Goal: Information Seeking & Learning: Find specific fact

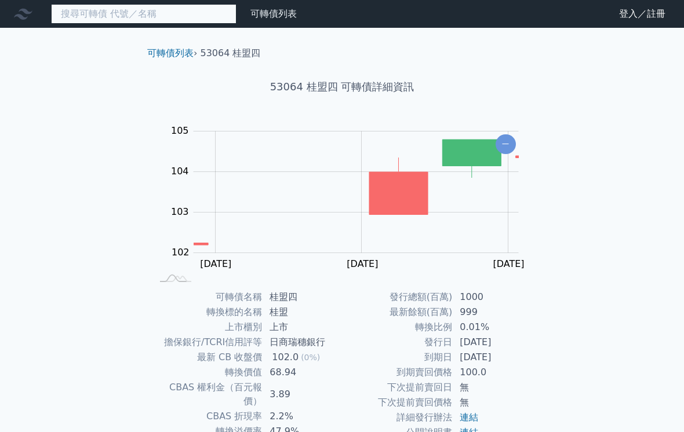
click at [162, 20] on input at bounding box center [144, 14] width 186 height 20
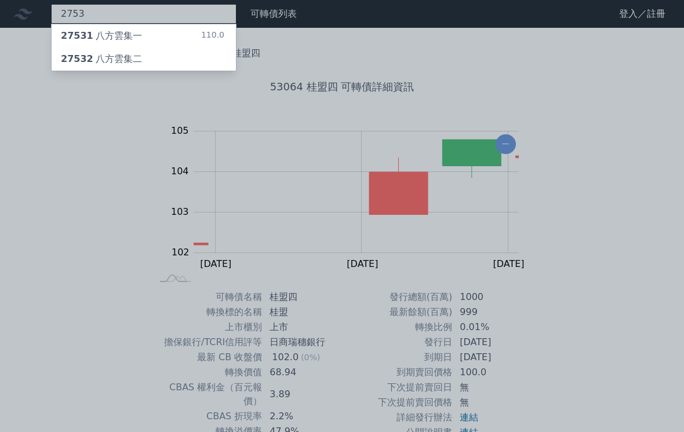
type input "2753"
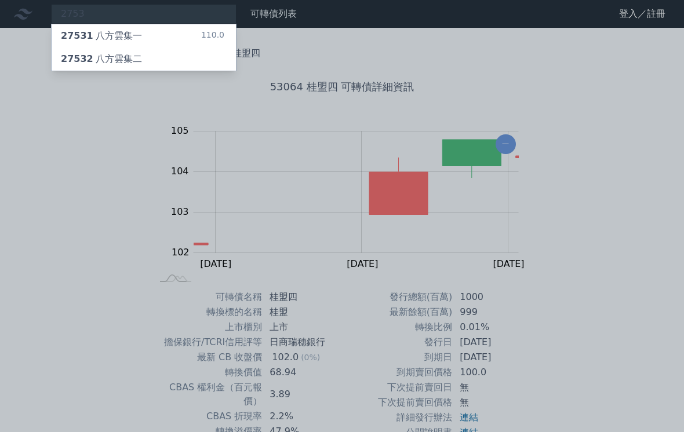
click at [117, 67] on div "27532 八方雲集二" at bounding box center [144, 59] width 184 height 23
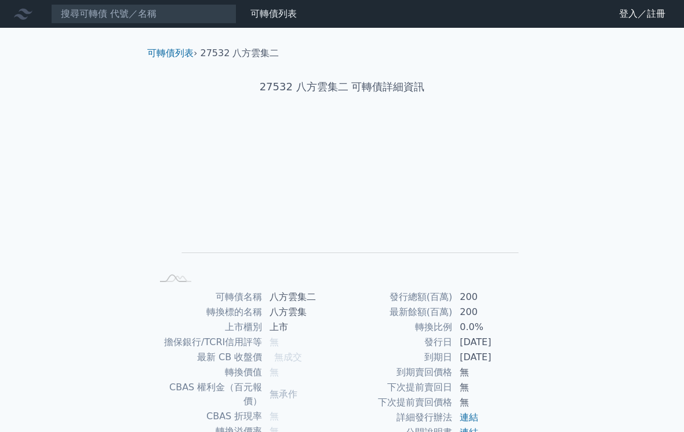
click at [170, 45] on div "可轉債列表 › 27532 八方雲集二" at bounding box center [342, 44] width 408 height 32
click at [175, 58] on link "可轉債列表" at bounding box center [170, 53] width 46 height 11
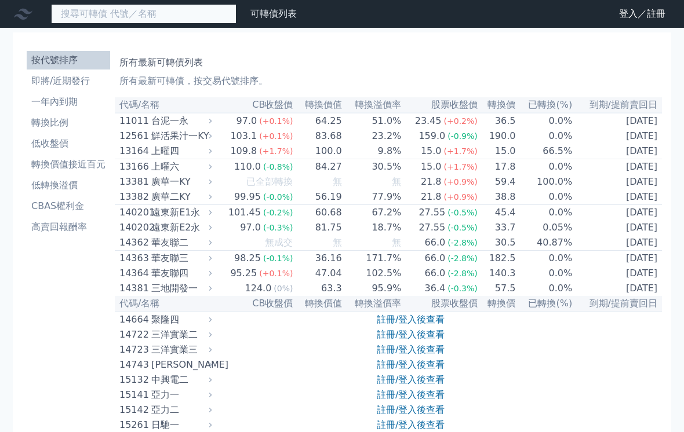
click at [87, 22] on input at bounding box center [144, 14] width 186 height 20
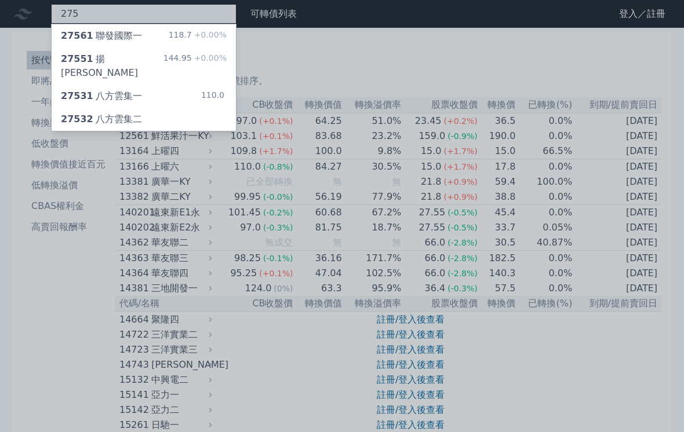
type input "275"
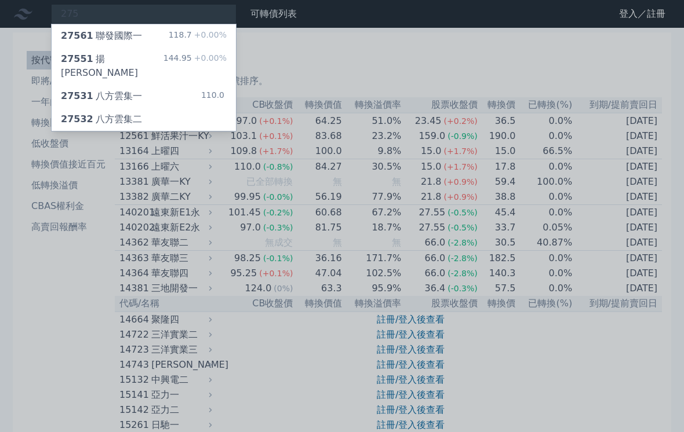
click at [100, 89] on div "27531 八方雲集一" at bounding box center [101, 96] width 81 height 14
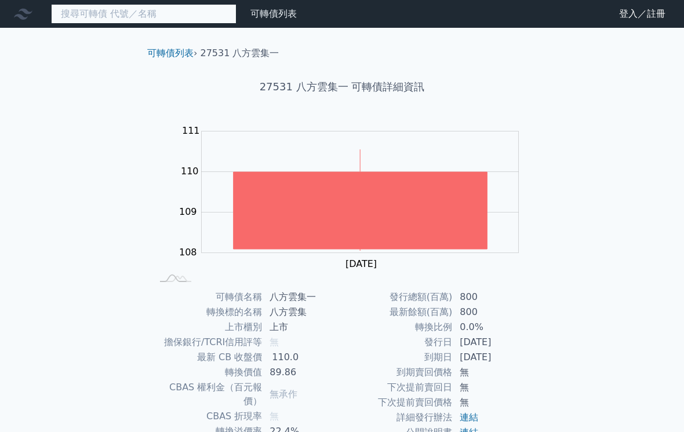
click at [162, 11] on input at bounding box center [144, 14] width 186 height 20
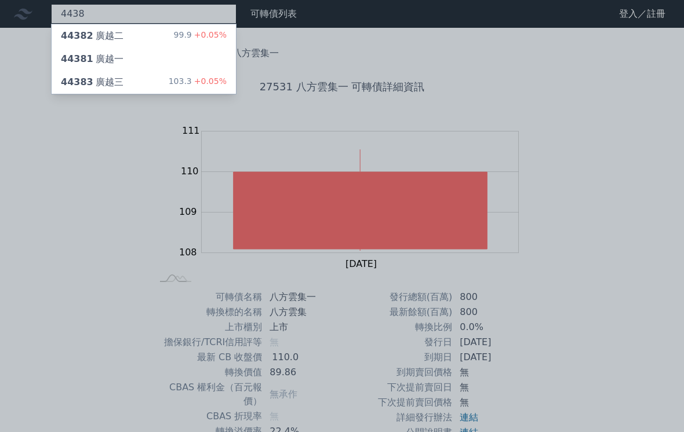
type input "4438"
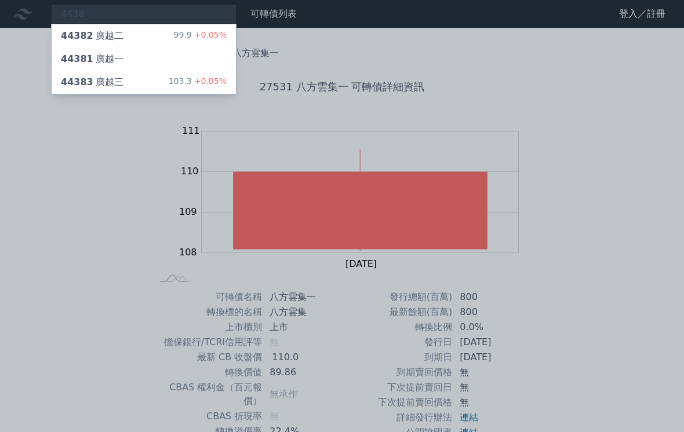
click at [102, 85] on div "44383 [PERSON_NAME]" at bounding box center [92, 82] width 63 height 14
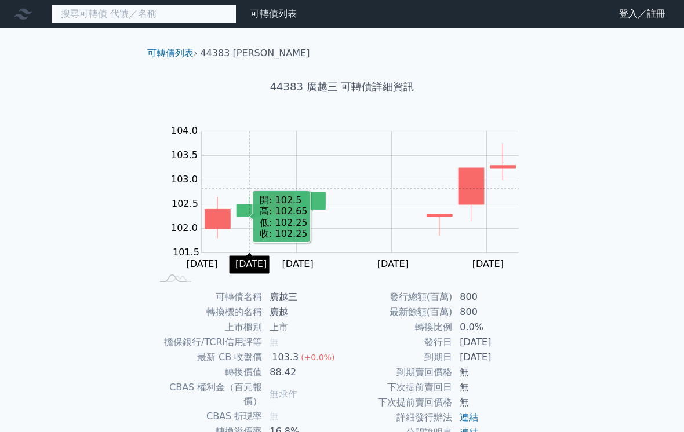
click at [180, 19] on input at bounding box center [144, 14] width 186 height 20
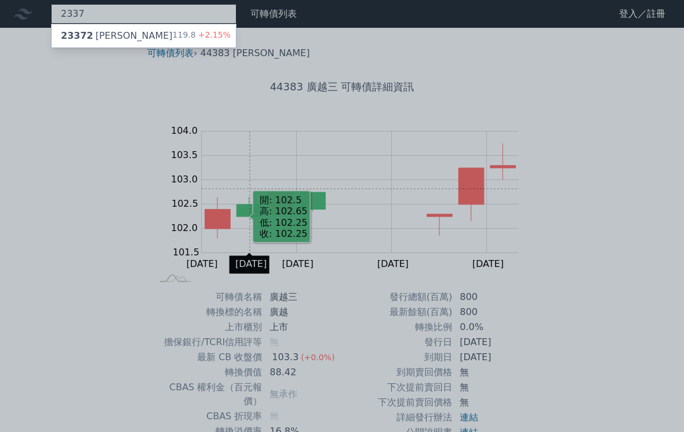
type input "2337"
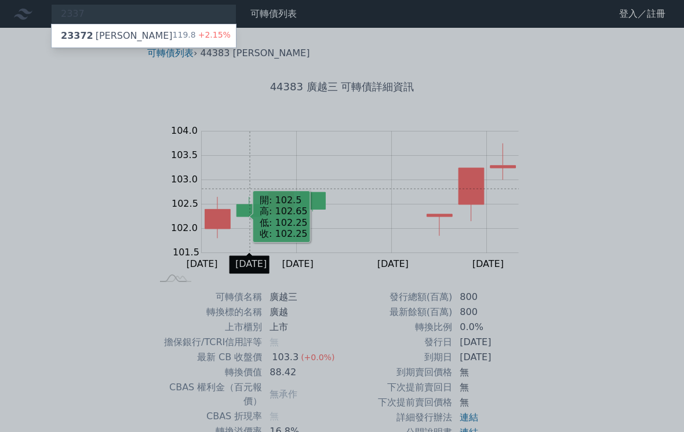
click at [92, 36] on div "23372 [PERSON_NAME]" at bounding box center [117, 36] width 112 height 14
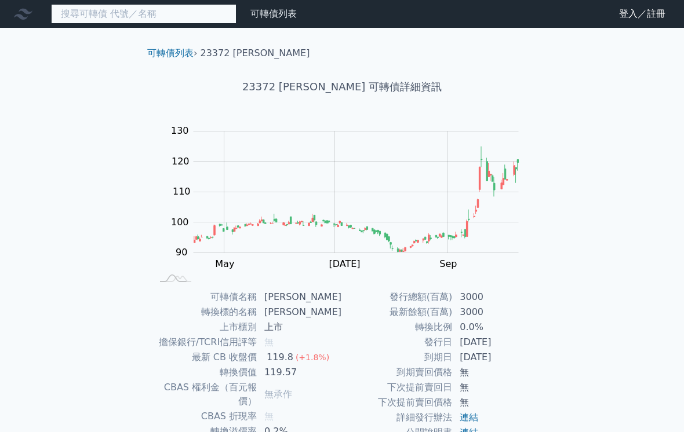
click at [70, 14] on input at bounding box center [144, 14] width 186 height 20
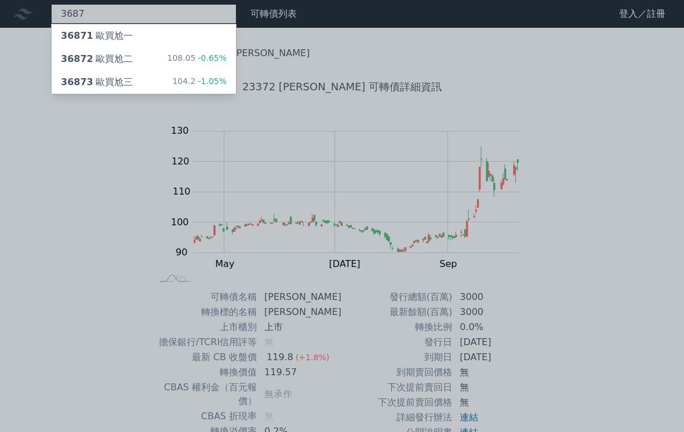
type input "3687"
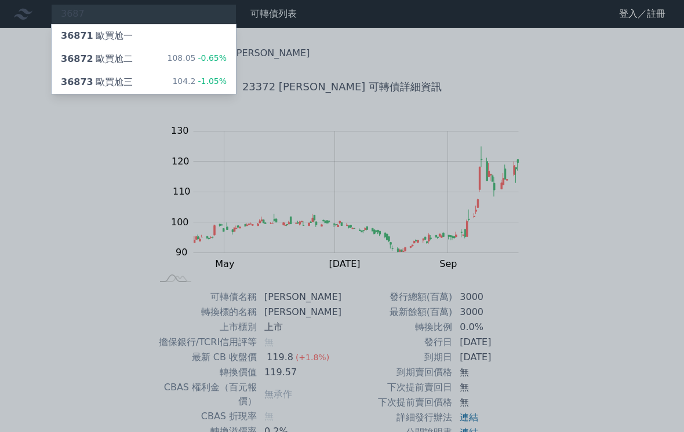
click at [103, 77] on div "36873 歐買尬三" at bounding box center [97, 82] width 72 height 14
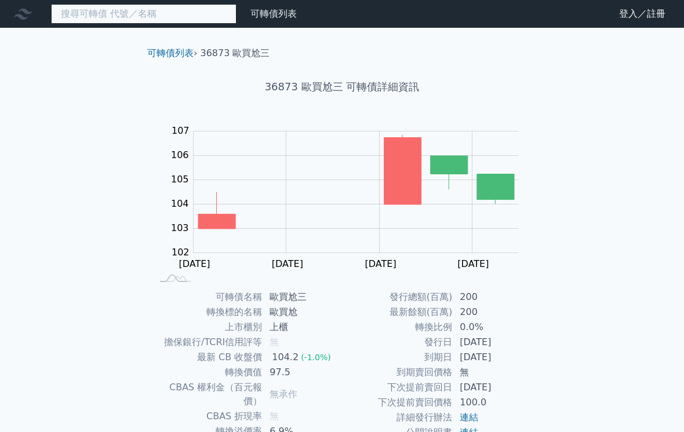
click at [190, 12] on input at bounding box center [144, 14] width 186 height 20
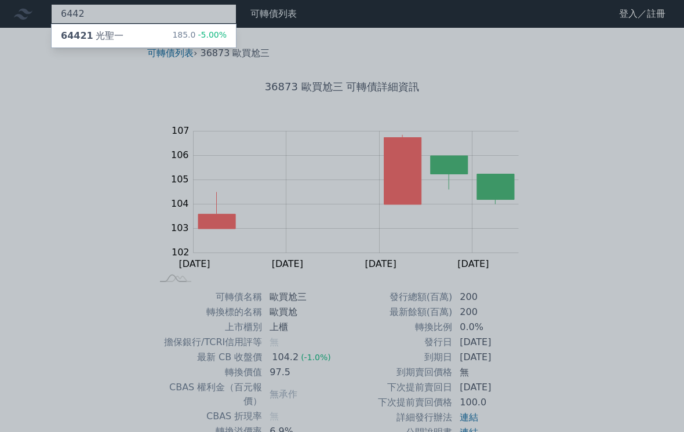
type input "6442"
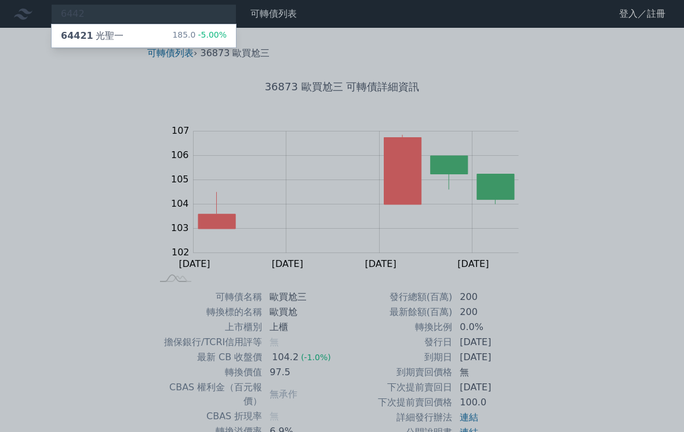
click at [120, 35] on div "64421 光聖一" at bounding box center [92, 36] width 63 height 14
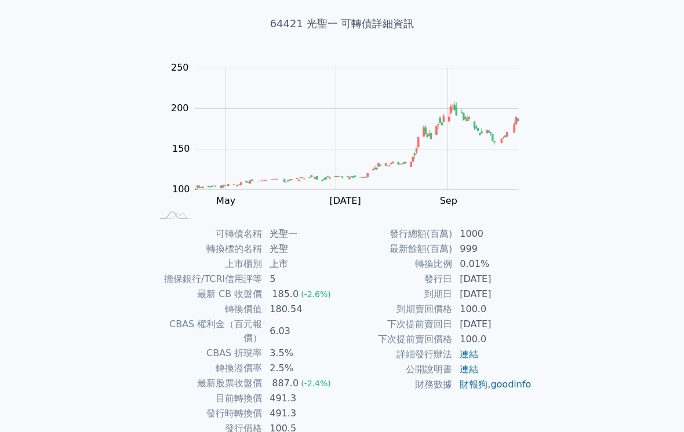
scroll to position [86, 0]
